Goal: Task Accomplishment & Management: Manage account settings

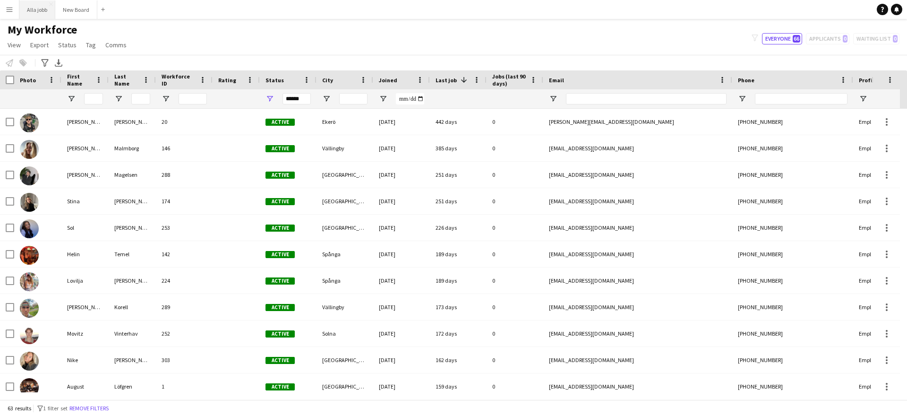
click at [29, 8] on button "Alla jobb Close" at bounding box center [37, 9] width 36 height 18
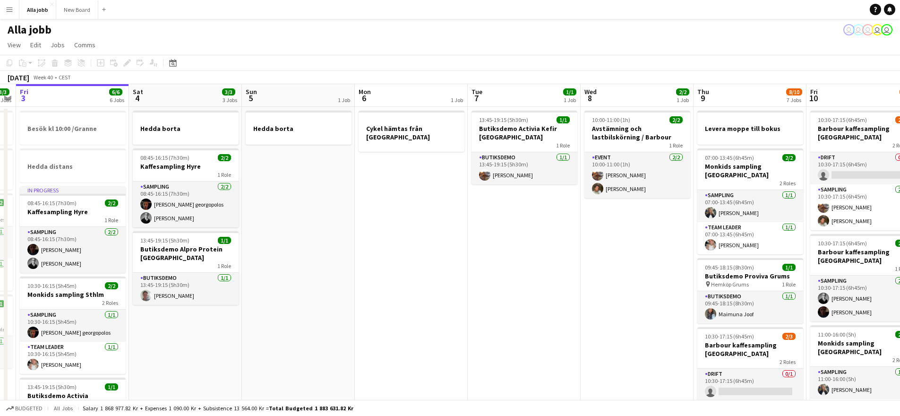
drag, startPoint x: 713, startPoint y: 228, endPoint x: 274, endPoint y: 256, distance: 439.5
click at [388, 245] on app-calendar-viewport "Tue 30 1/1 3 Jobs Wed 1 12/15 2 Jobs Thu 2 3/3 4 Jobs Fri 3 6/6 6 Jobs Sat 4 3/…" at bounding box center [450, 408] width 900 height 648
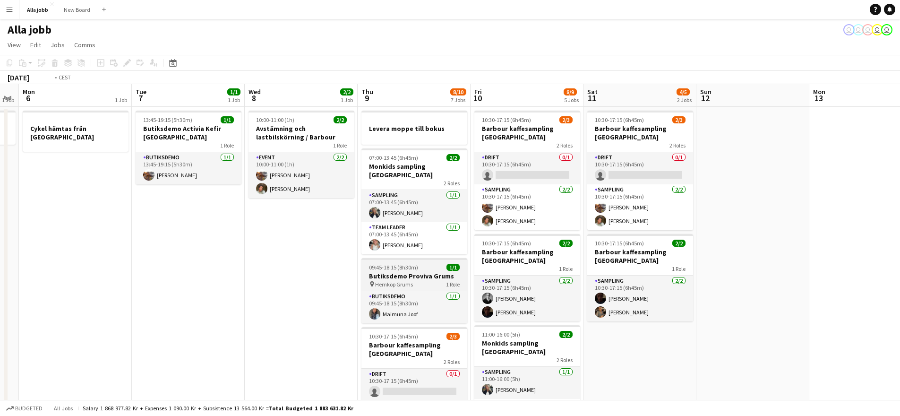
drag, startPoint x: 656, startPoint y: 243, endPoint x: 214, endPoint y: 253, distance: 442.5
click at [328, 266] on app-calendar-viewport "Thu 2 3/3 4 Jobs Fri 3 6/6 6 Jobs Sat 4 3/3 3 Jobs Sun 5 1 Job Mon 6 1 Job Tue …" at bounding box center [450, 408] width 900 height 648
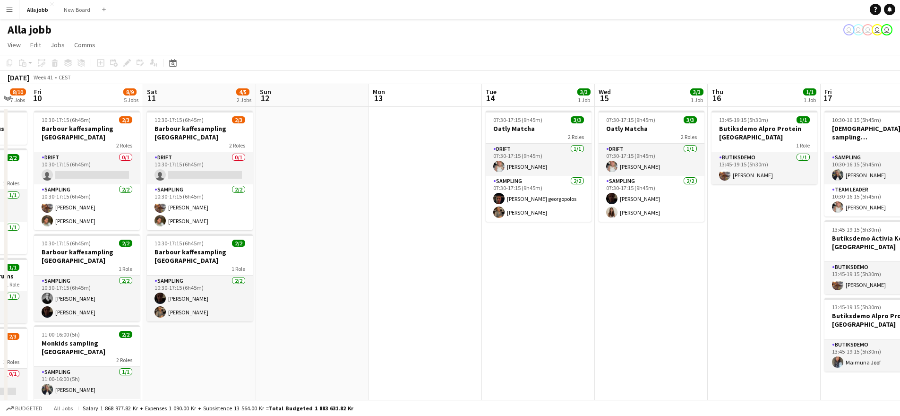
drag, startPoint x: 527, startPoint y: 231, endPoint x: 272, endPoint y: 250, distance: 255.9
click at [255, 253] on app-calendar-viewport "Tue 7 1/1 1 Job Wed 8 2/2 1 Job Thu 9 8/10 7 Jobs Fri 10 8/9 5 Jobs Sat 11 4/5 …" at bounding box center [450, 408] width 900 height 648
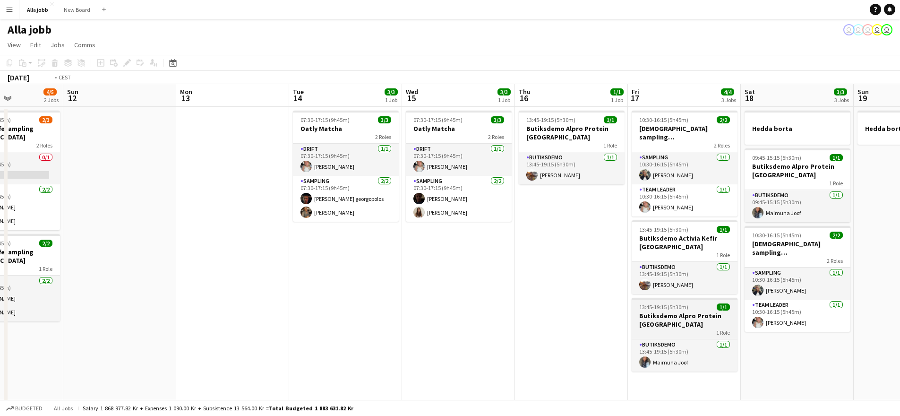
drag, startPoint x: 675, startPoint y: 237, endPoint x: 195, endPoint y: 294, distance: 484.0
click at [202, 294] on app-calendar-viewport "Thu 9 8/10 7 Jobs Fri 10 8/9 5 Jobs Sat 11 4/5 2 Jobs Sun 12 Mon 13 Tue 14 3/3 …" at bounding box center [450, 408] width 900 height 648
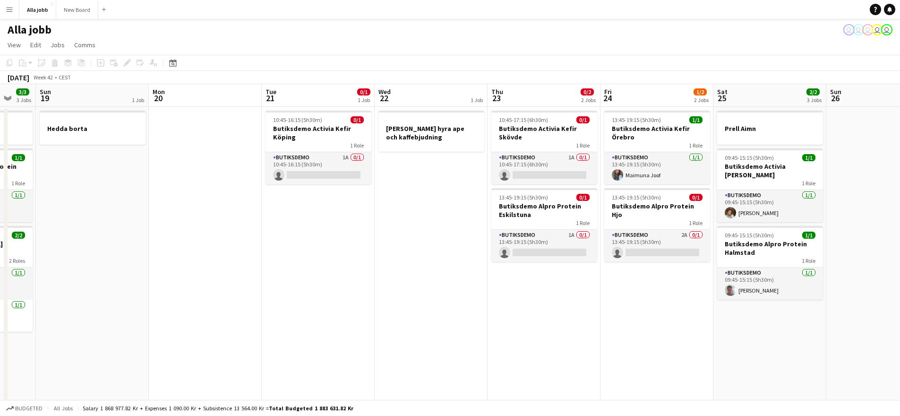
drag, startPoint x: 465, startPoint y: 294, endPoint x: 287, endPoint y: 294, distance: 177.7
click at [276, 296] on app-calendar-viewport "Thu 16 1/1 1 Job Fri 17 4/4 3 Jobs Sat 18 3/3 3 Jobs Sun 19 1 Job Mon 20 Tue 21…" at bounding box center [450, 408] width 900 height 648
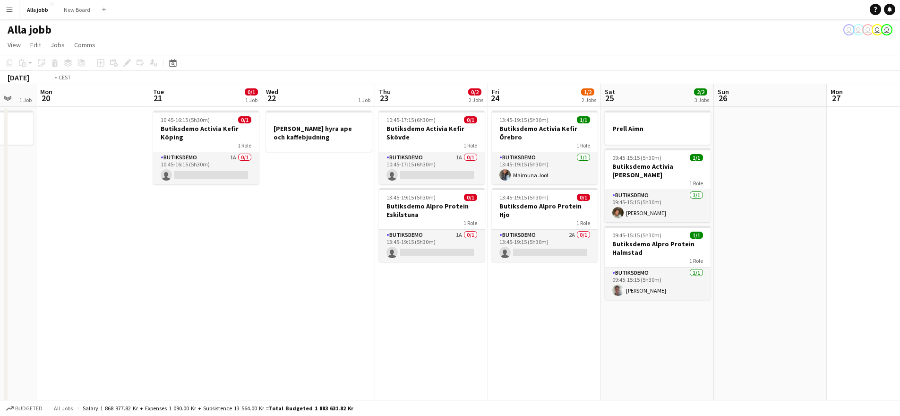
drag, startPoint x: 787, startPoint y: 255, endPoint x: 408, endPoint y: 293, distance: 380.9
click at [408, 293] on app-calendar-viewport "Fri 17 4/4 3 Jobs Sat 18 3/3 3 Jobs Sun 19 1 Job Mon 20 Tue 21 0/1 1 Job Wed 22…" at bounding box center [450, 408] width 900 height 648
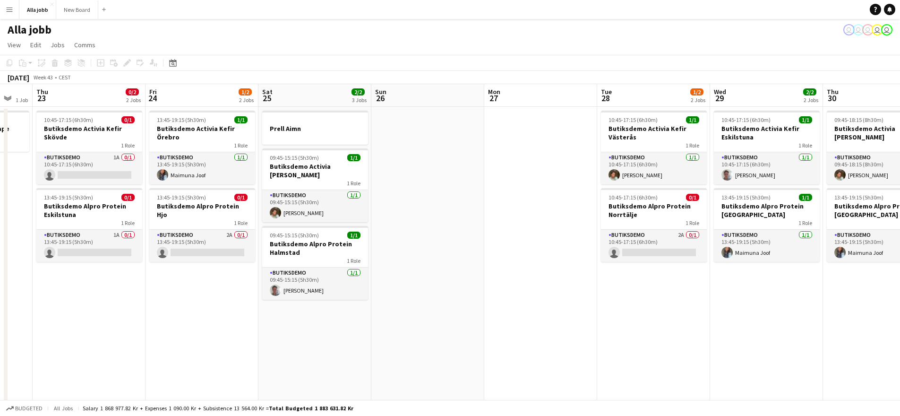
click at [427, 287] on app-date-cell at bounding box center [427, 419] width 113 height 625
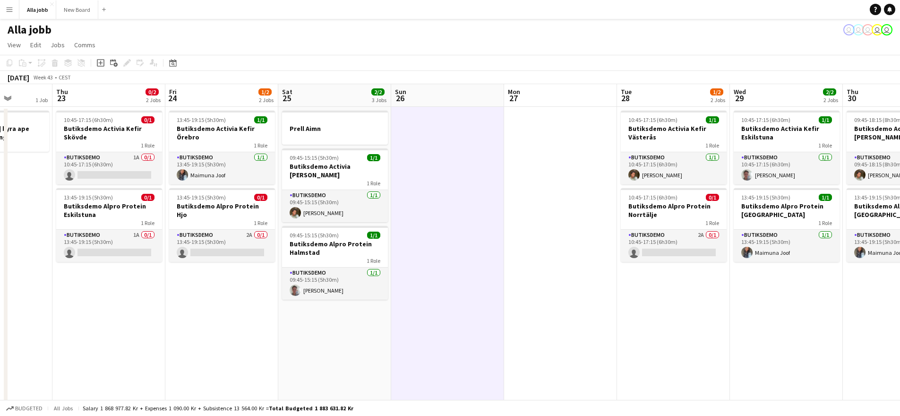
drag, startPoint x: 454, startPoint y: 286, endPoint x: 583, endPoint y: 267, distance: 130.1
click at [582, 267] on app-calendar-viewport "Mon 20 Tue 21 0/1 1 Job Wed 22 1 Job Thu 23 0/2 2 Jobs Fri 24 1/2 2 Jobs Sat 25…" at bounding box center [450, 408] width 900 height 648
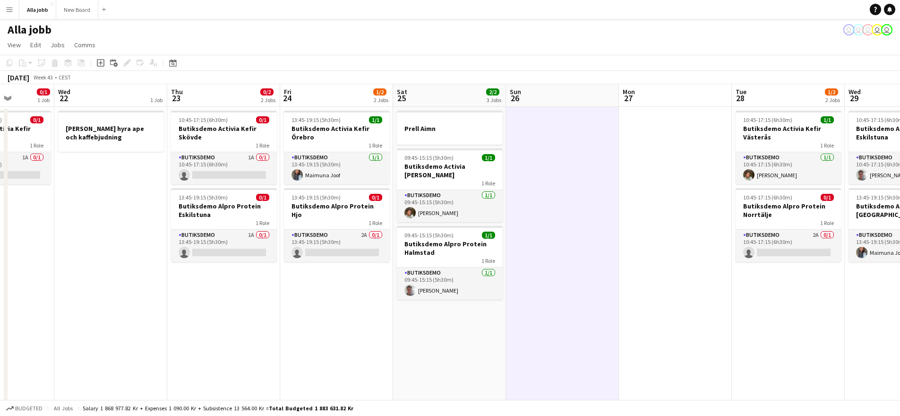
click at [328, 315] on app-date-cell "13:45-19:15 (5h30m) 1/1 Butiksdemo Activia Kefir Örebro 1 Role Butiksdemo [DATE…" at bounding box center [336, 419] width 113 height 625
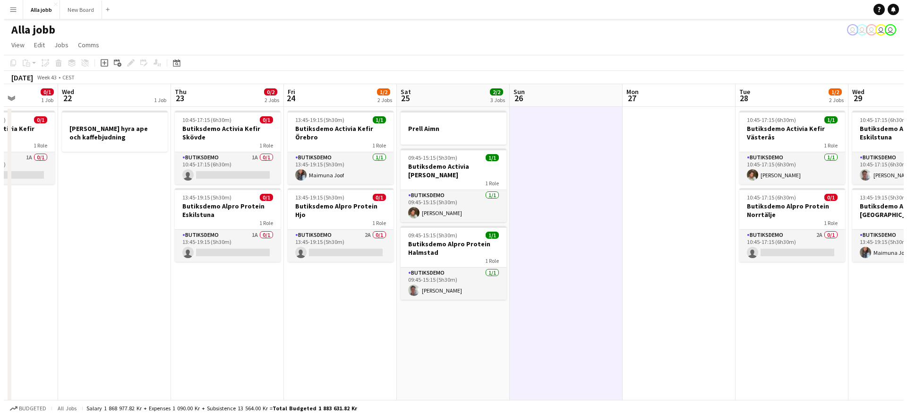
scroll to position [0, 284]
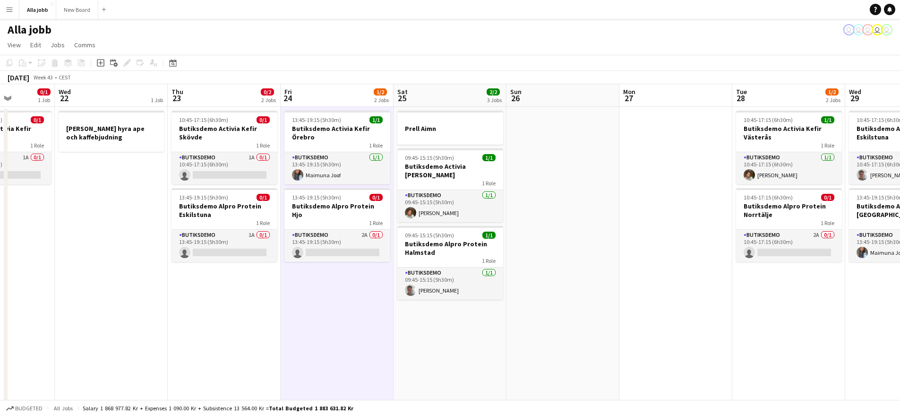
click at [339, 312] on app-date-cell "13:45-19:15 (5h30m) 1/1 Butiksdemo Activia Kefir Örebro 1 Role Butiksdemo [DATE…" at bounding box center [337, 419] width 113 height 625
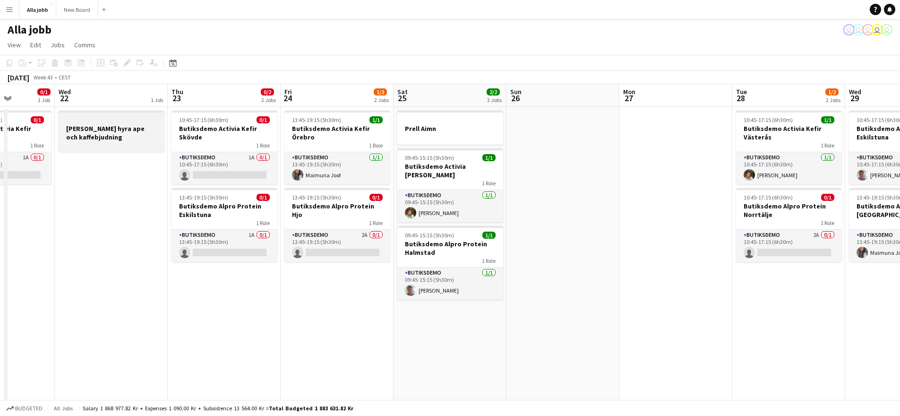
click at [112, 148] on div at bounding box center [112, 145] width 106 height 8
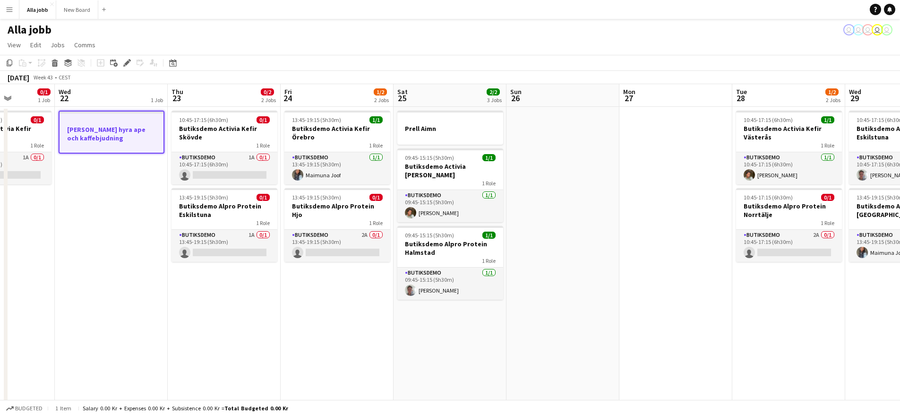
click at [221, 290] on app-date-cell "10:45-17:15 (6h30m) 0/1 Butiksdemo Activia Kefir Skövde 1 Role Butiksdemo 1A 0/…" at bounding box center [224, 419] width 113 height 625
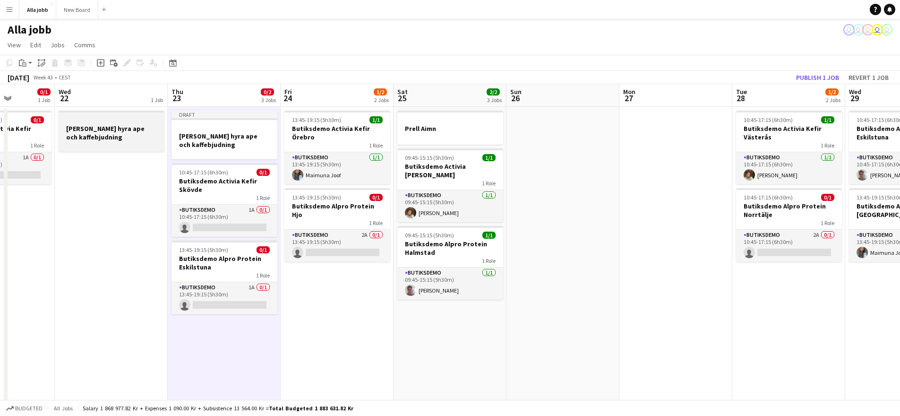
click at [138, 146] on div at bounding box center [112, 145] width 106 height 8
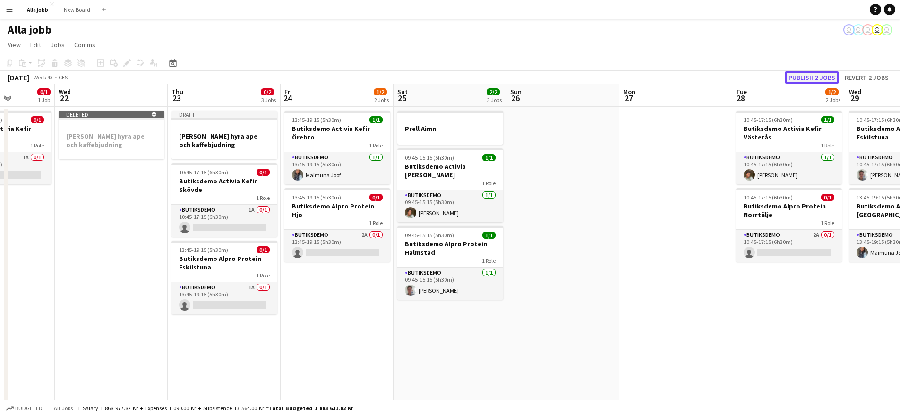
click at [825, 71] on button "Publish 2 jobs" at bounding box center [812, 77] width 54 height 12
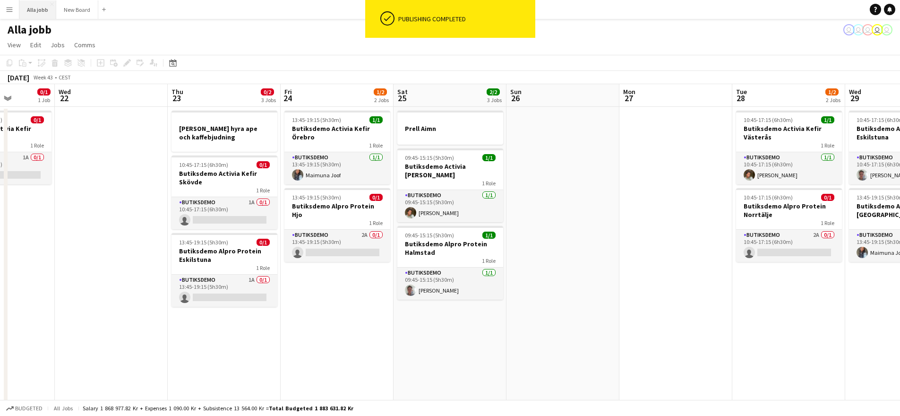
click at [31, 12] on button "Alla jobb Close" at bounding box center [37, 9] width 37 height 18
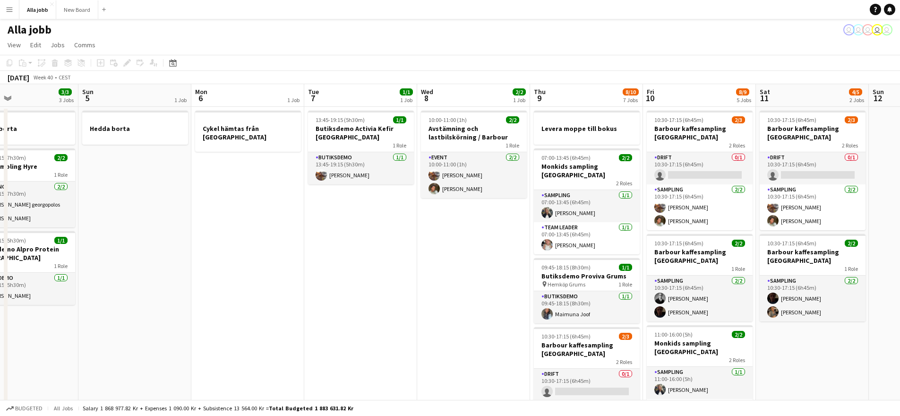
scroll to position [0, 236]
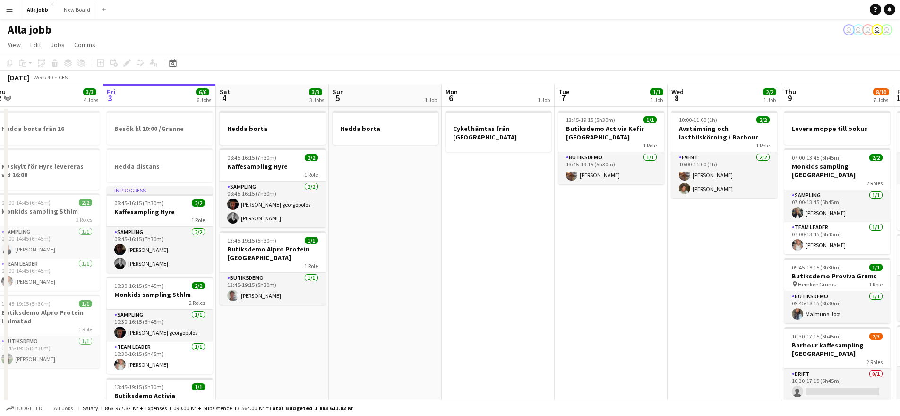
drag, startPoint x: 500, startPoint y: 224, endPoint x: 490, endPoint y: 240, distance: 18.9
click at [490, 240] on app-calendar-viewport "Tue 30 1/1 3 Jobs Wed 1 12/15 2 Jobs Thu 2 3/3 4 Jobs Fri 3 6/6 6 Jobs Sat 4 3/…" at bounding box center [450, 408] width 900 height 648
click at [128, 249] on app-card-role "Sampling [DATE] 08:45-16:15 (7h30m) [PERSON_NAME] [PERSON_NAME]" at bounding box center [160, 250] width 106 height 46
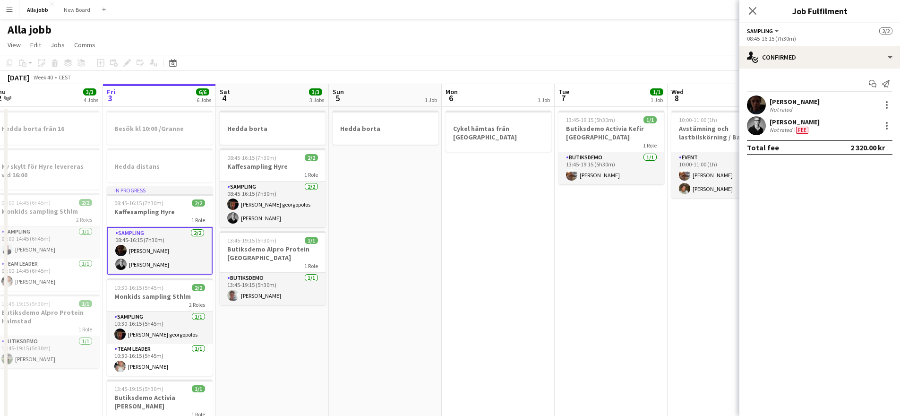
click at [129, 250] on app-card-role "Sampling [DATE] 08:45-16:15 (7h30m) [PERSON_NAME] [PERSON_NAME]" at bounding box center [160, 251] width 106 height 48
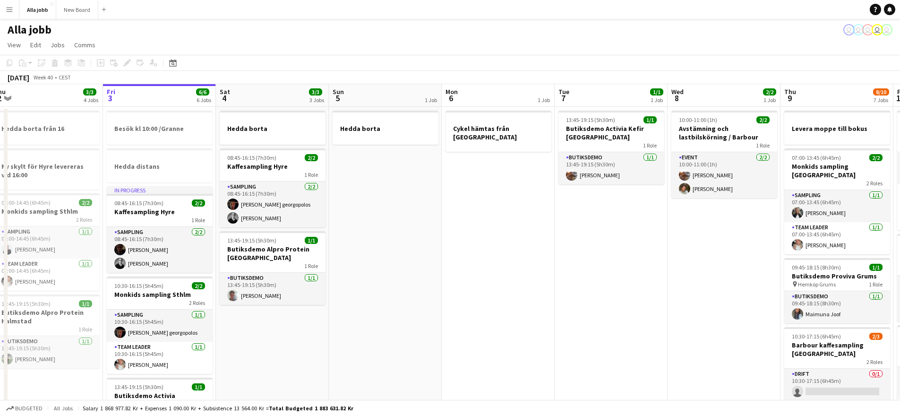
click at [452, 260] on app-date-cell "Cykel hämtas från [GEOGRAPHIC_DATA]" at bounding box center [498, 419] width 113 height 625
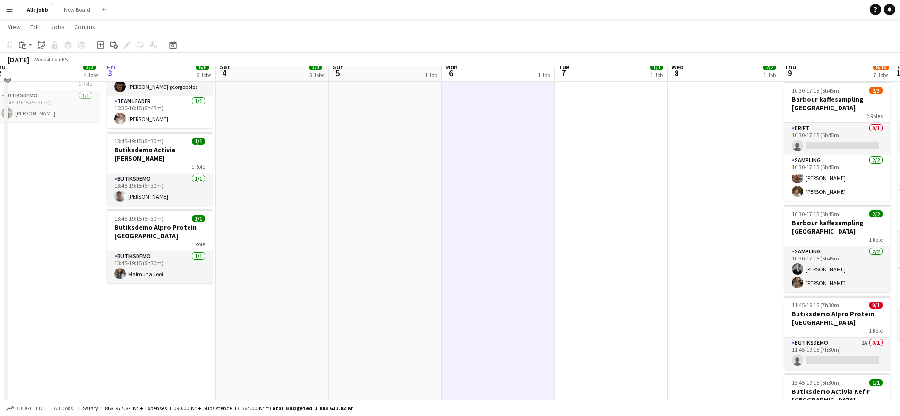
scroll to position [228, 0]
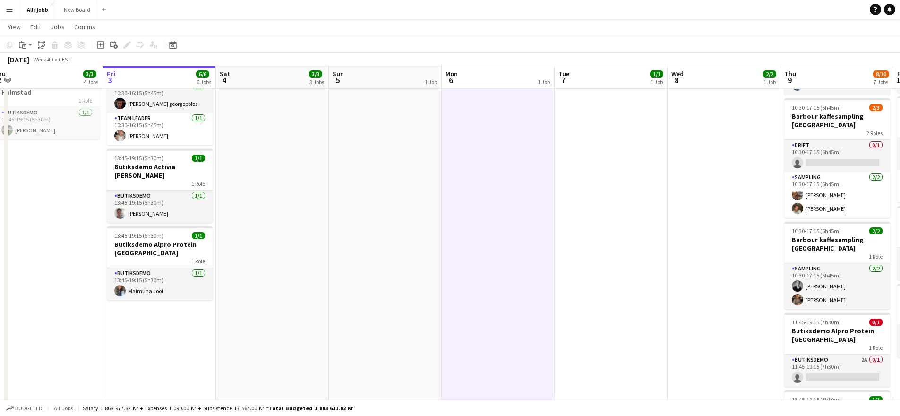
click at [450, 260] on app-date-cell "Cykel hämtas från [GEOGRAPHIC_DATA]" at bounding box center [498, 190] width 113 height 625
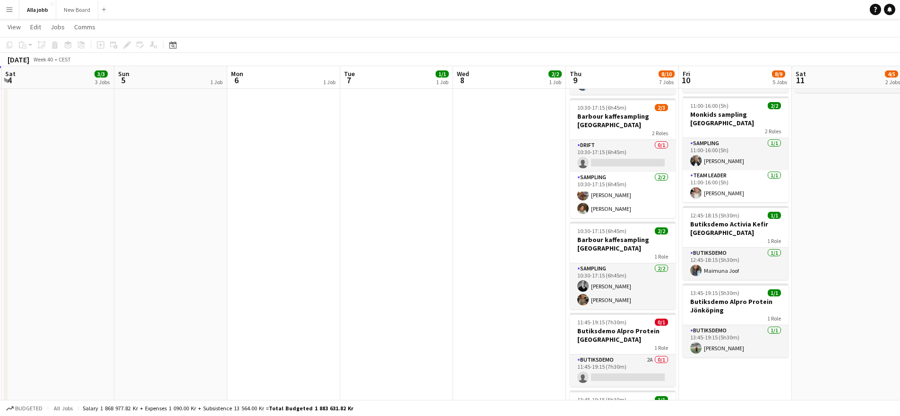
drag, startPoint x: 484, startPoint y: 259, endPoint x: 392, endPoint y: 252, distance: 92.4
click at [402, 255] on app-calendar-viewport "Wed 1 12/15 2 Jobs Thu 2 3/3 4 Jobs Fri 3 6/6 6 Jobs Sat 4 3/3 3 Jobs Sun 5 1 J…" at bounding box center [450, 156] width 900 height 694
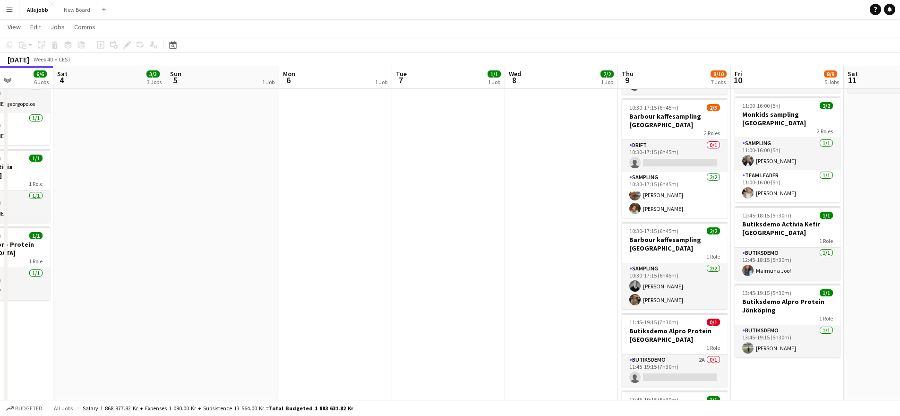
drag, startPoint x: 481, startPoint y: 248, endPoint x: 308, endPoint y: 250, distance: 173.0
click at [312, 249] on app-calendar-viewport "Wed 1 12/15 2 Jobs Thu 2 3/3 4 Jobs Fri 3 6/6 6 Jobs Sat 4 3/3 3 Jobs Sun 5 1 J…" at bounding box center [450, 156] width 900 height 694
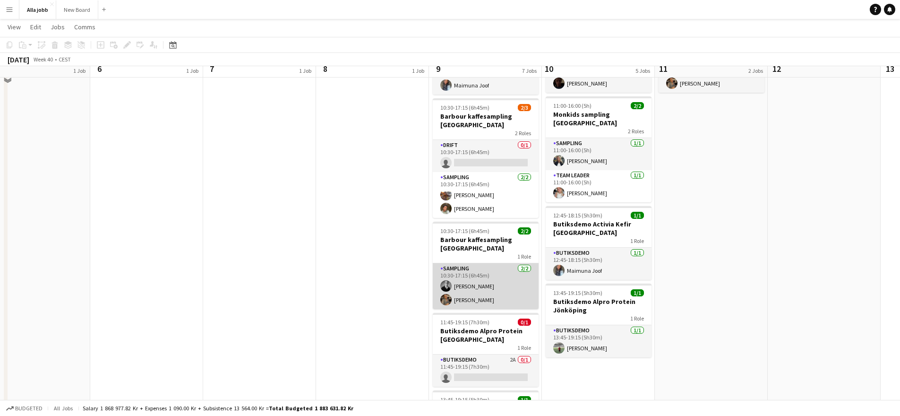
scroll to position [0, 0]
